Goal: Task Accomplishment & Management: Use online tool/utility

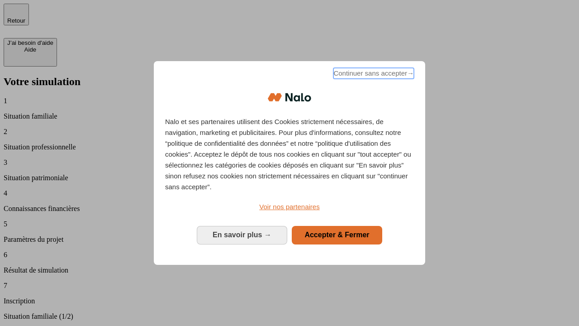
click at [373, 75] on span "Continuer sans accepter →" at bounding box center [373, 73] width 81 height 11
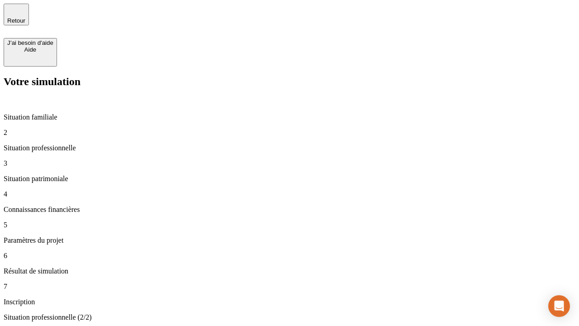
type input "30 000"
type input "1 000"
